Goal: Task Accomplishment & Management: Use online tool/utility

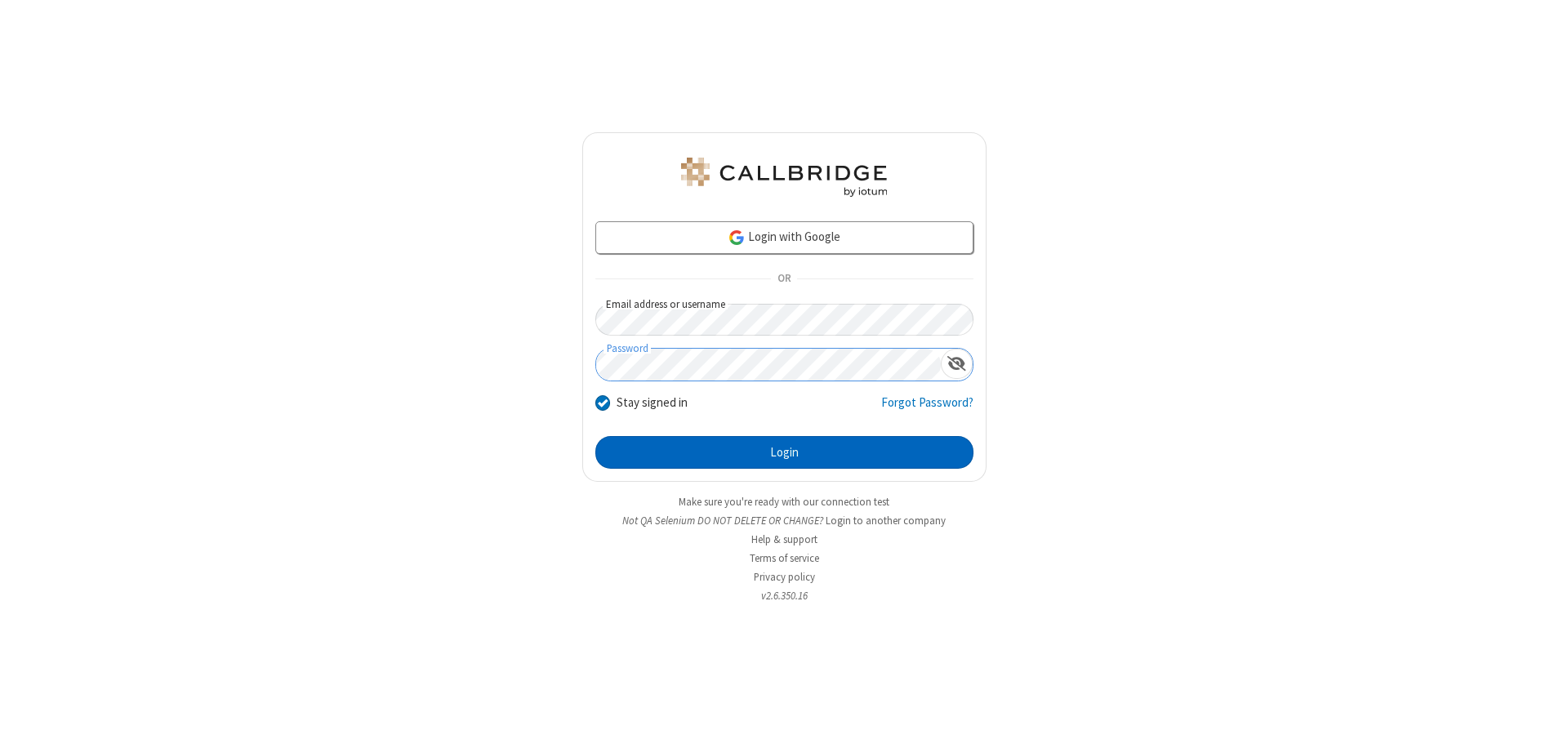
click at [784, 453] on button "Login" at bounding box center [784, 452] width 378 height 32
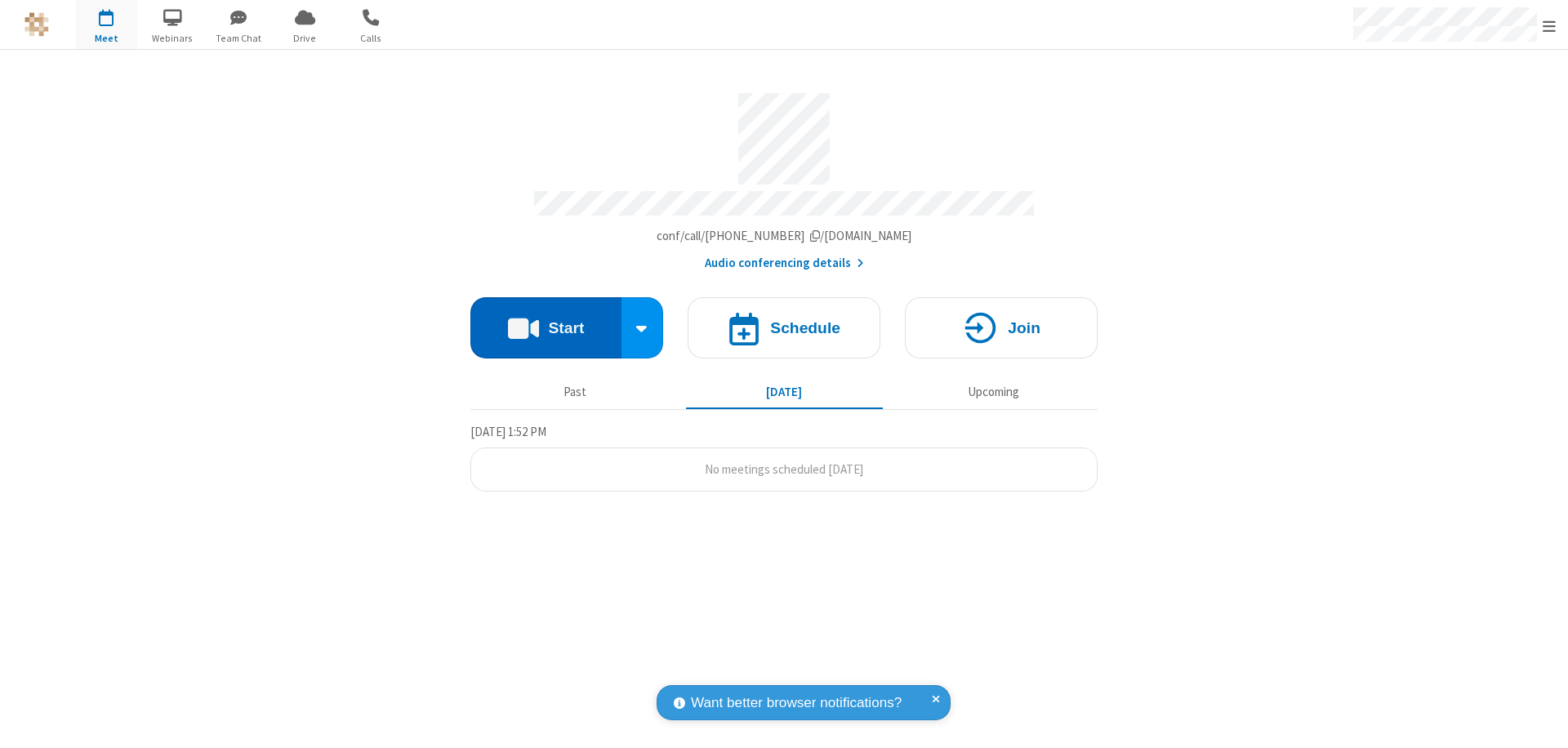
click at [545, 321] on button "Start" at bounding box center [545, 327] width 151 height 61
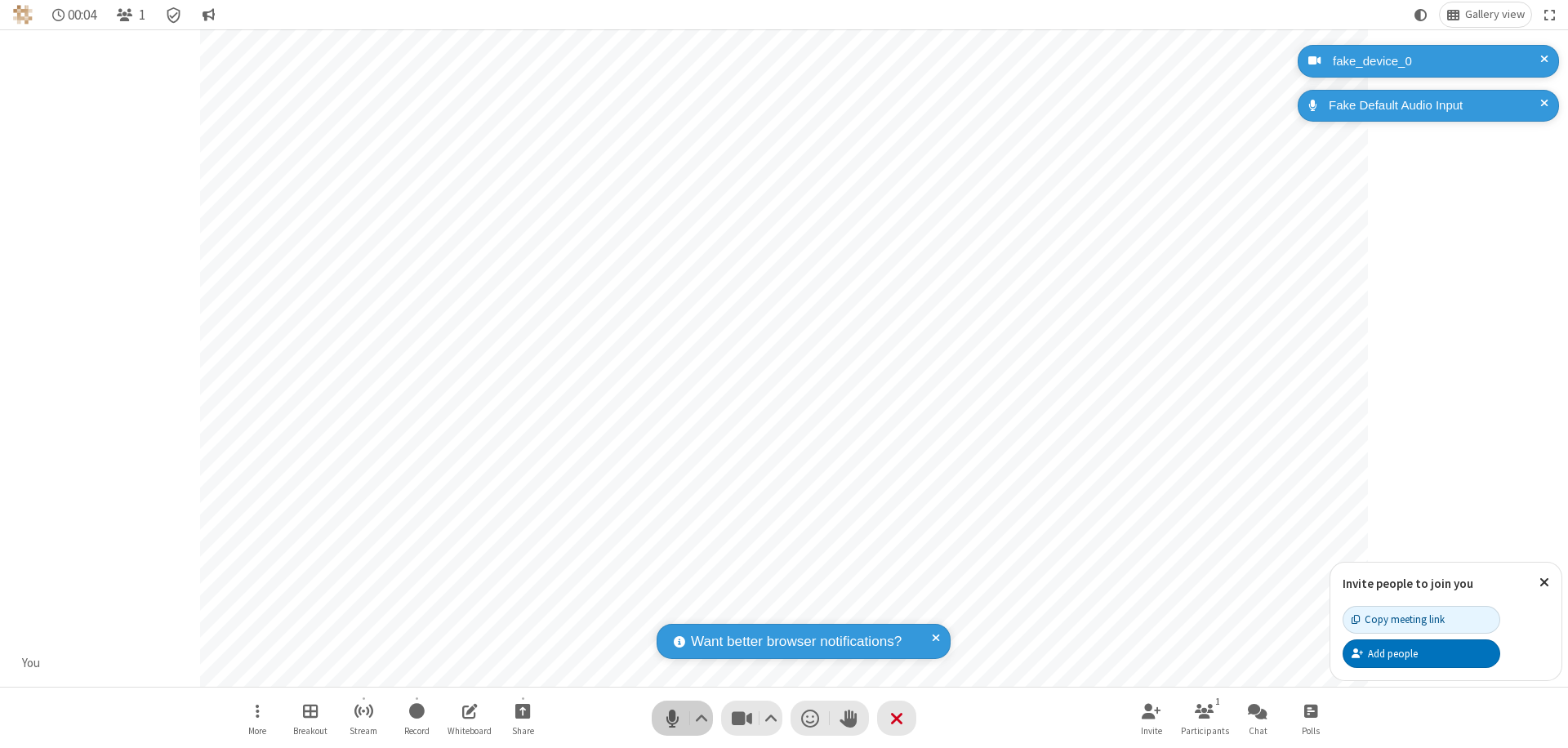
click at [673, 718] on span "Mute (⌘+Shift+A)" at bounding box center [673, 718] width 25 height 24
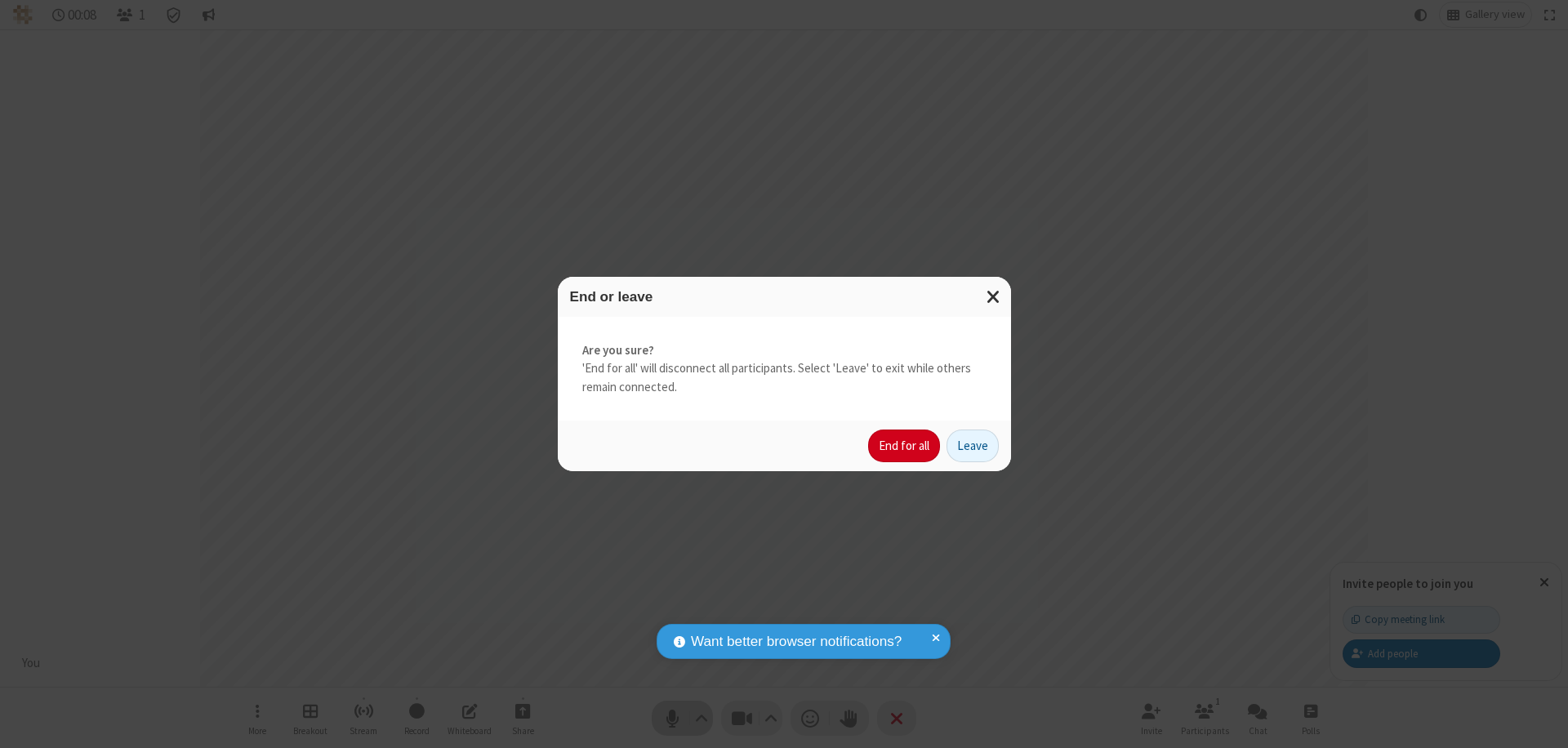
click at [905, 446] on button "End for all" at bounding box center [905, 446] width 72 height 32
